Goal: Information Seeking & Learning: Learn about a topic

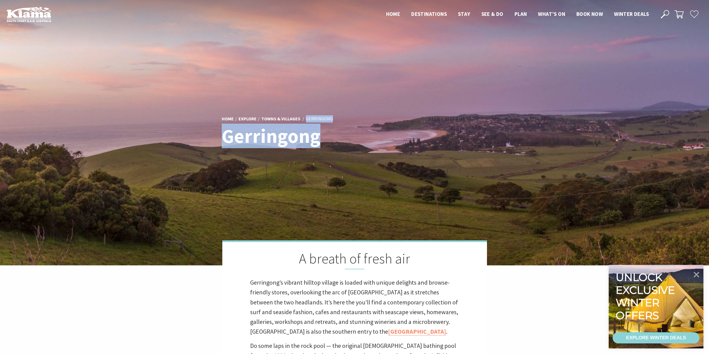
drag, startPoint x: 418, startPoint y: 122, endPoint x: 313, endPoint y: 112, distance: 104.9
click at [313, 112] on div "Home Explore Towns & Villages [GEOGRAPHIC_DATA] [GEOGRAPHIC_DATA]" at bounding box center [354, 133] width 270 height 46
click at [409, 109] on img at bounding box center [354, 132] width 709 height 265
click at [372, 188] on img at bounding box center [354, 132] width 709 height 265
click at [300, 143] on h1 "Gerringong" at bounding box center [300, 135] width 157 height 21
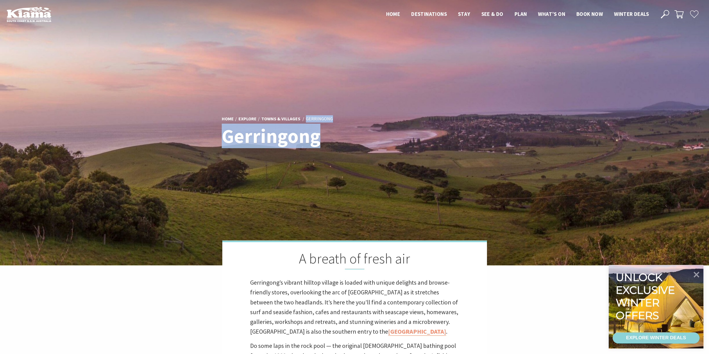
click at [303, 137] on h1 "Gerringong" at bounding box center [300, 135] width 157 height 21
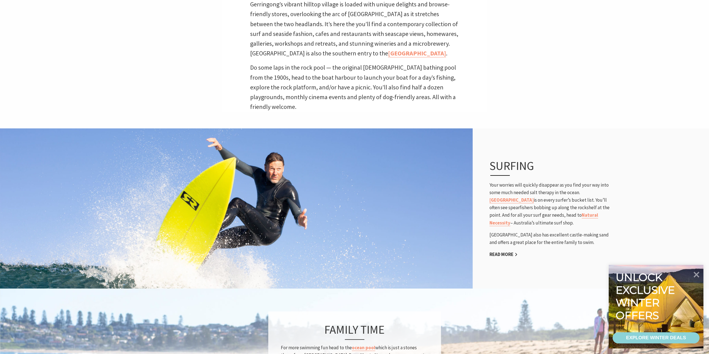
scroll to position [278, 0]
click at [388, 52] on link "[GEOGRAPHIC_DATA]" at bounding box center [417, 53] width 58 height 8
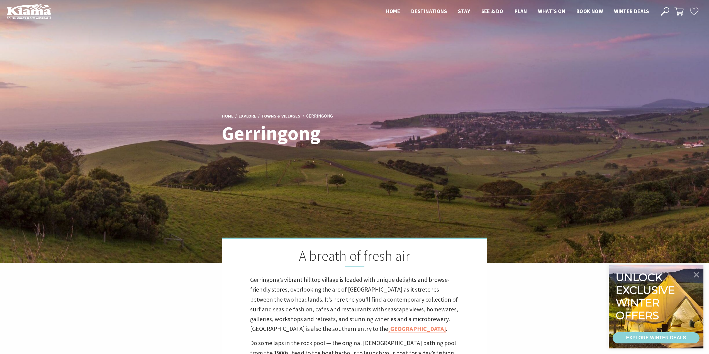
scroll to position [0, 0]
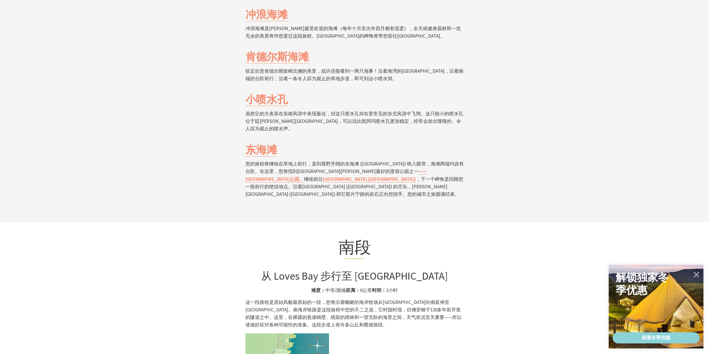
scroll to position [1279, 0]
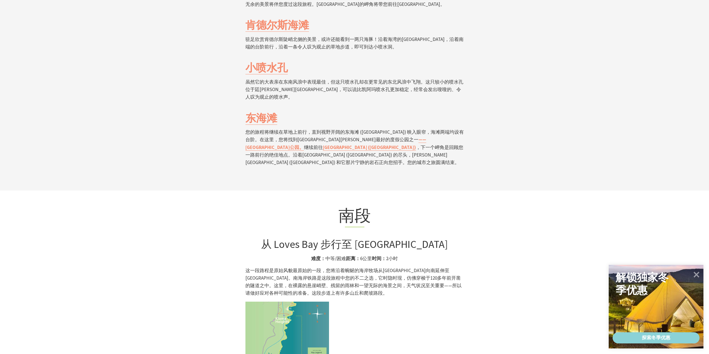
click at [298, 302] on img at bounding box center [287, 344] width 84 height 84
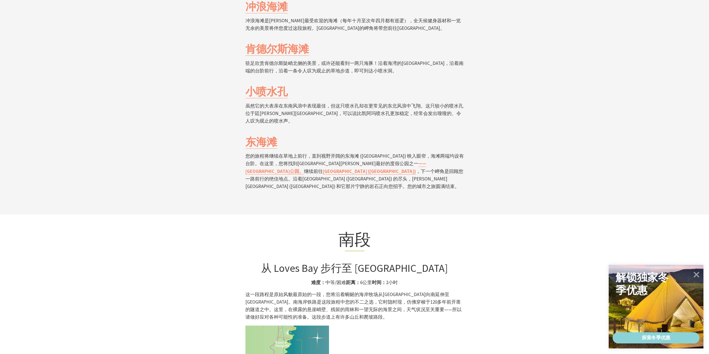
scroll to position [1251, 0]
